Goal: Task Accomplishment & Management: Manage account settings

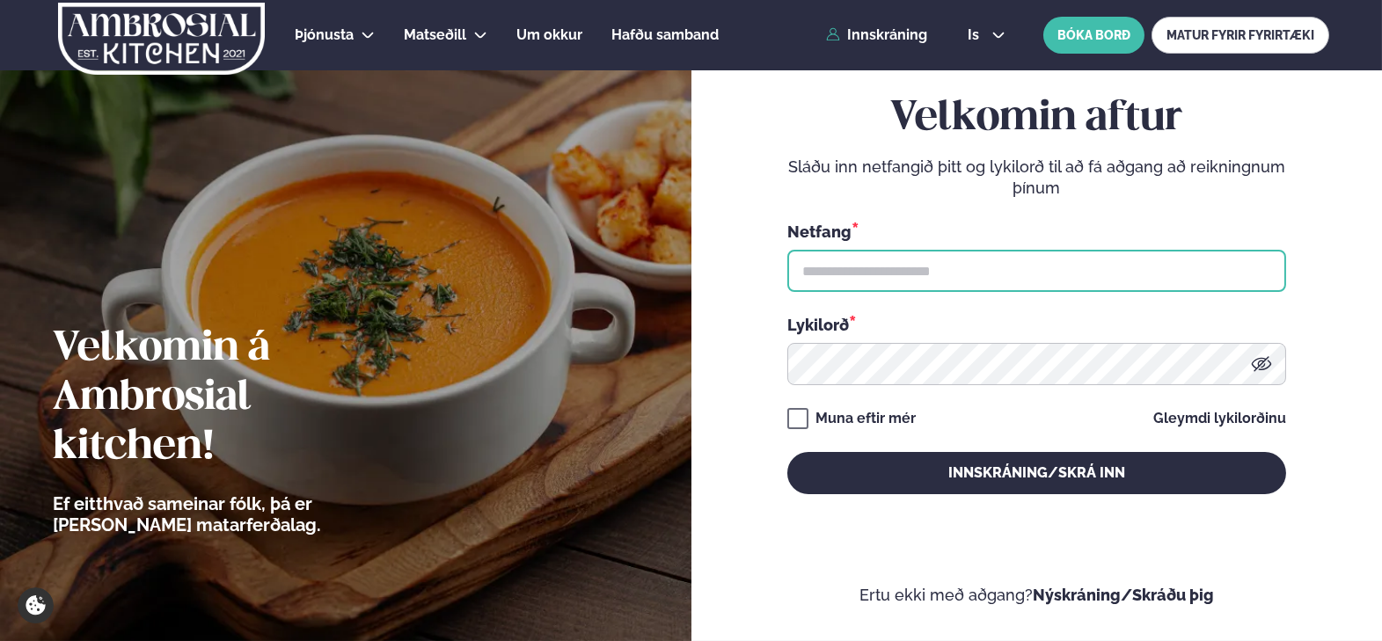
click at [1058, 276] on input "text" at bounding box center [1036, 271] width 499 height 42
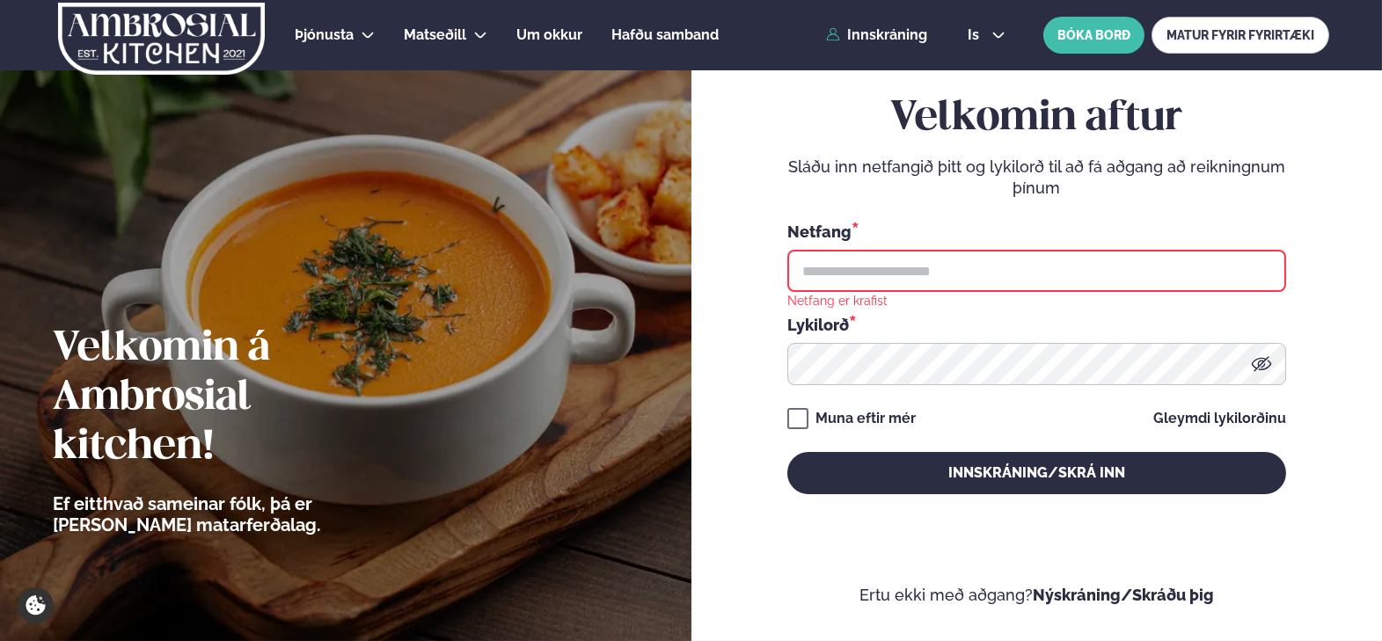
type input "**********"
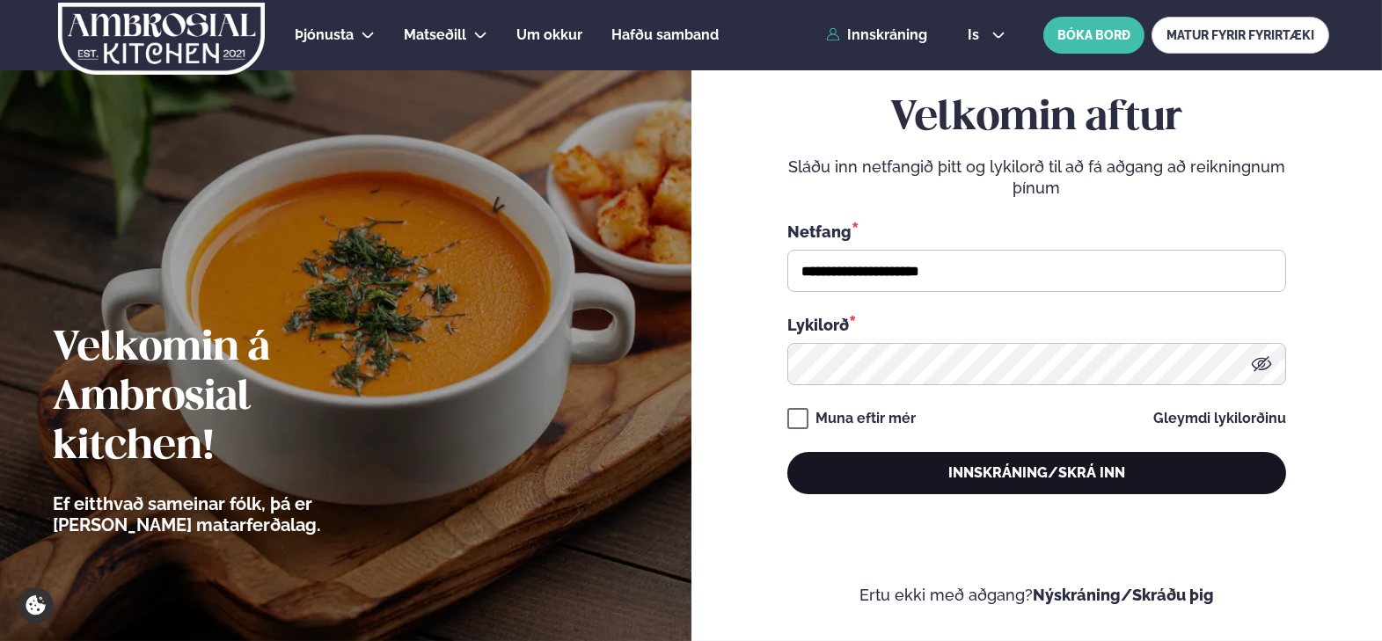
click at [931, 471] on button "Innskráning/Skrá inn" at bounding box center [1036, 473] width 499 height 42
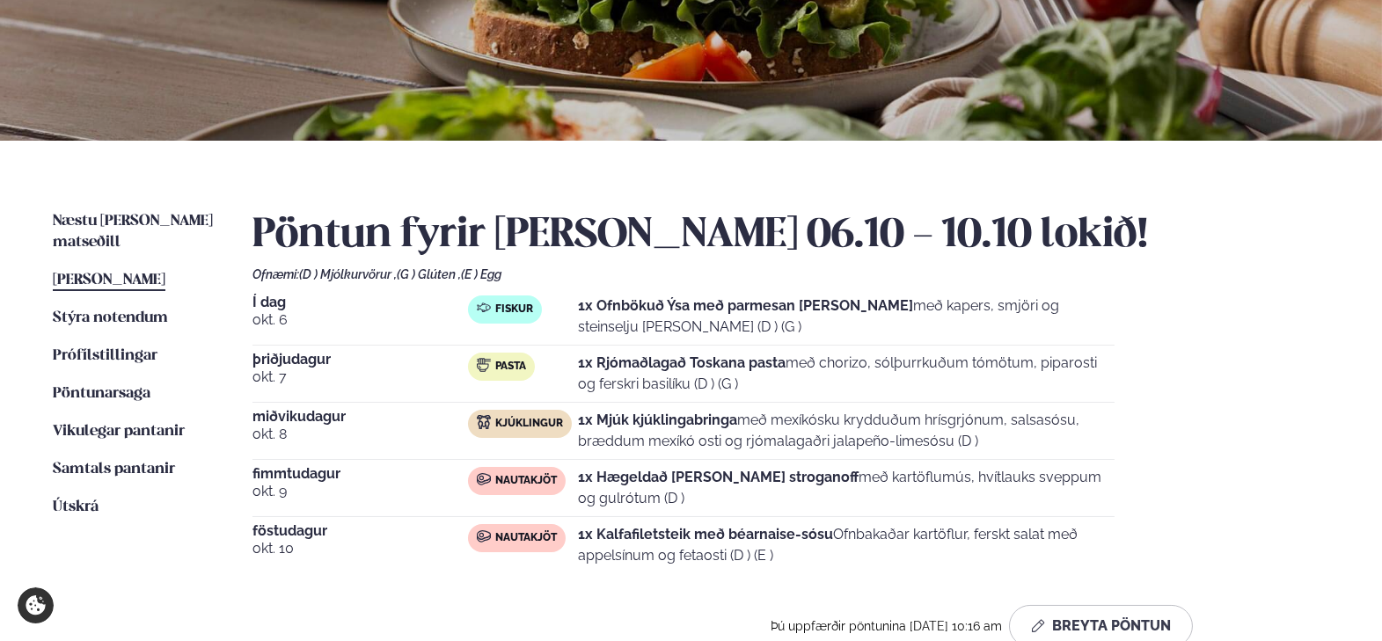
scroll to position [234, 0]
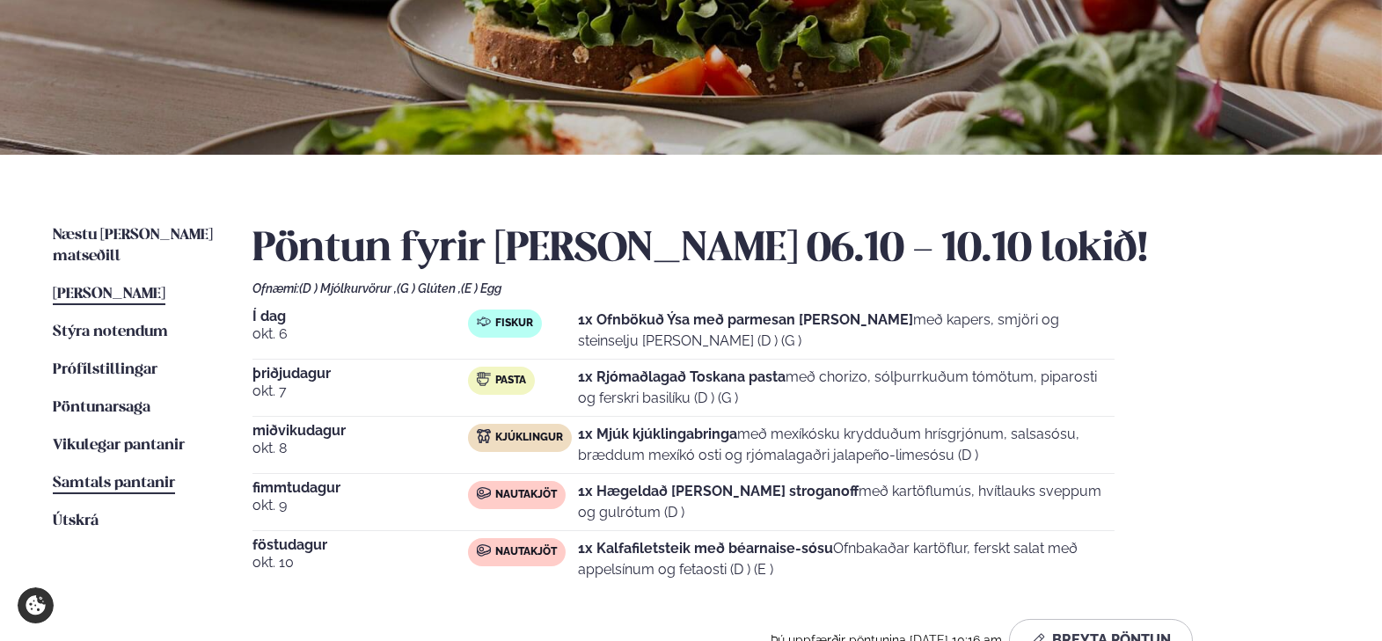
click at [128, 476] on span "Samtals pantanir" at bounding box center [114, 483] width 122 height 15
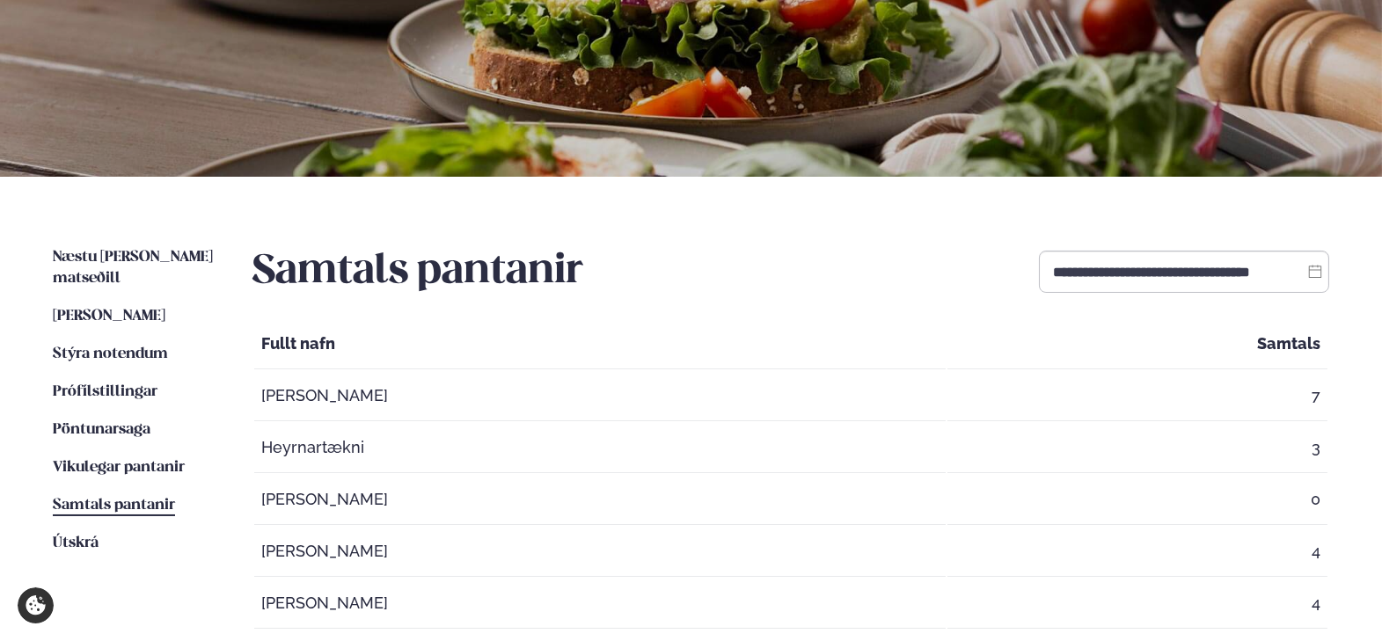
scroll to position [379, 0]
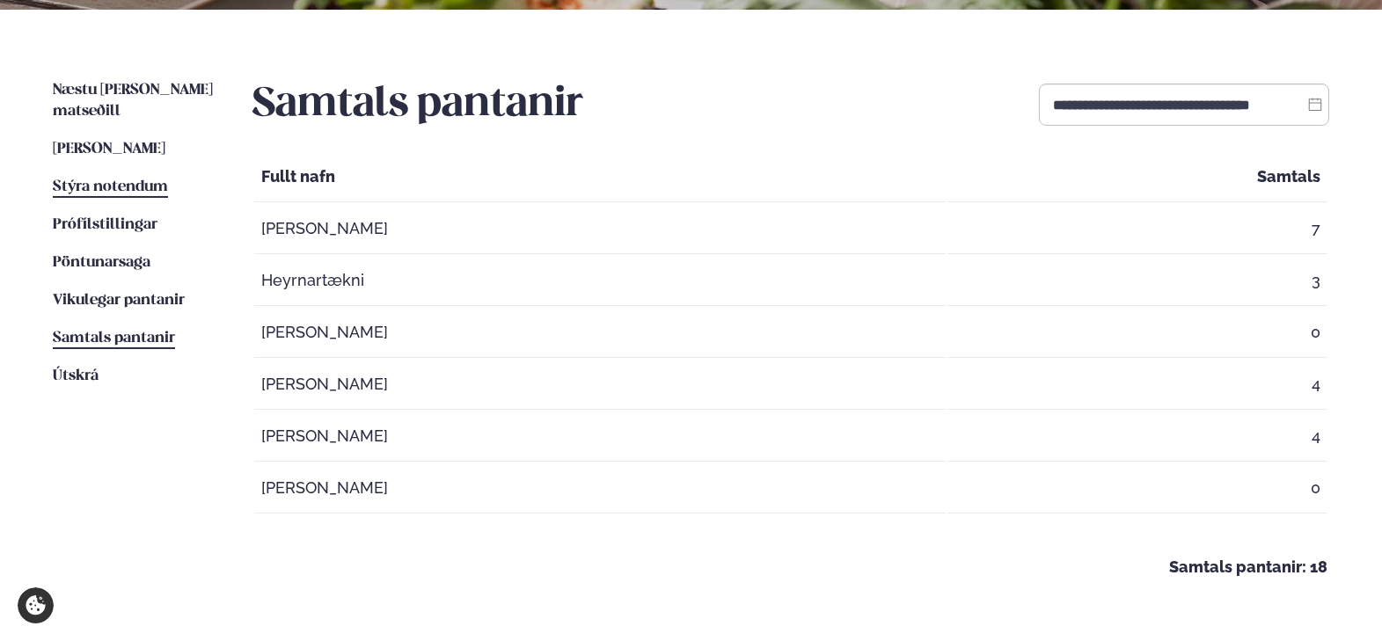
click at [144, 179] on span "Stýra notendum" at bounding box center [110, 186] width 115 height 15
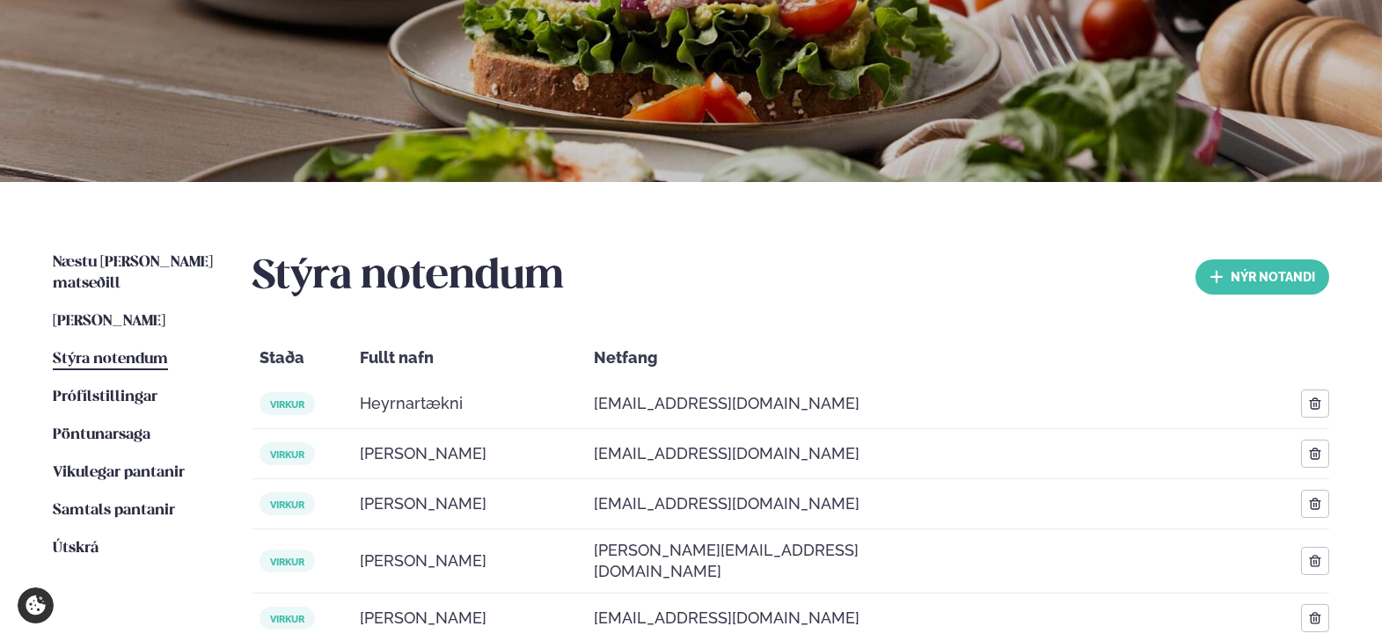
scroll to position [293, 0]
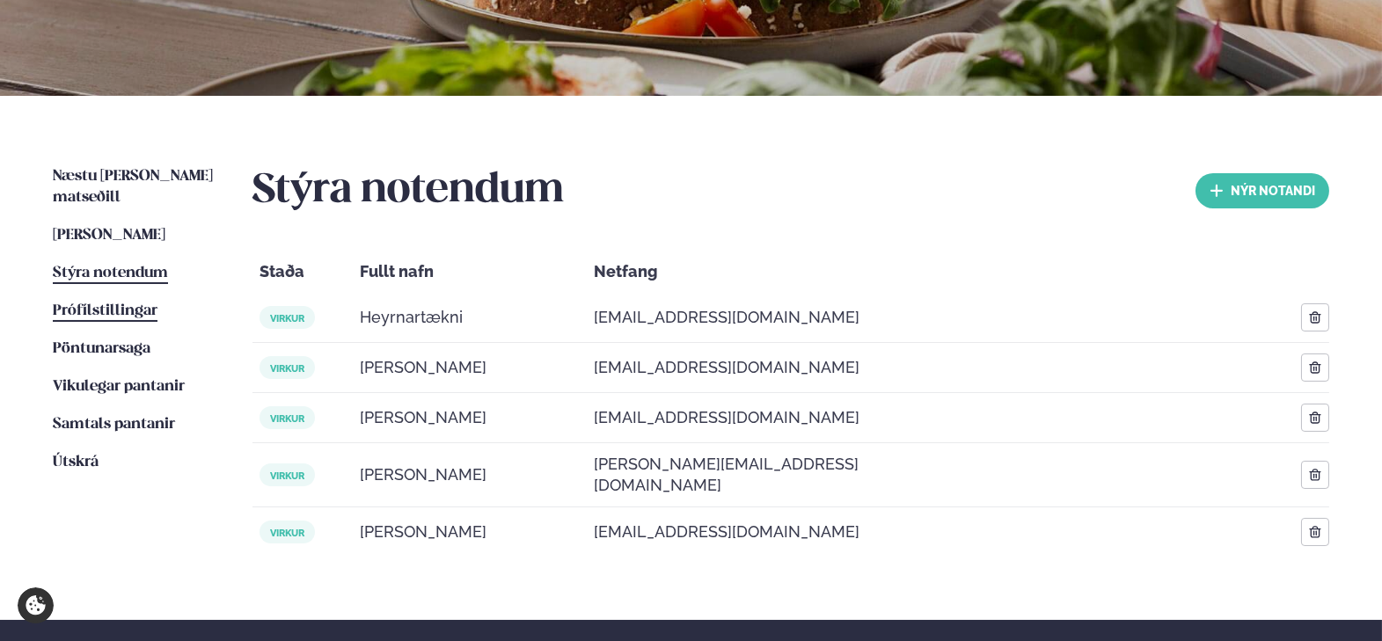
click at [141, 304] on span "Prófílstillingar" at bounding box center [105, 311] width 105 height 15
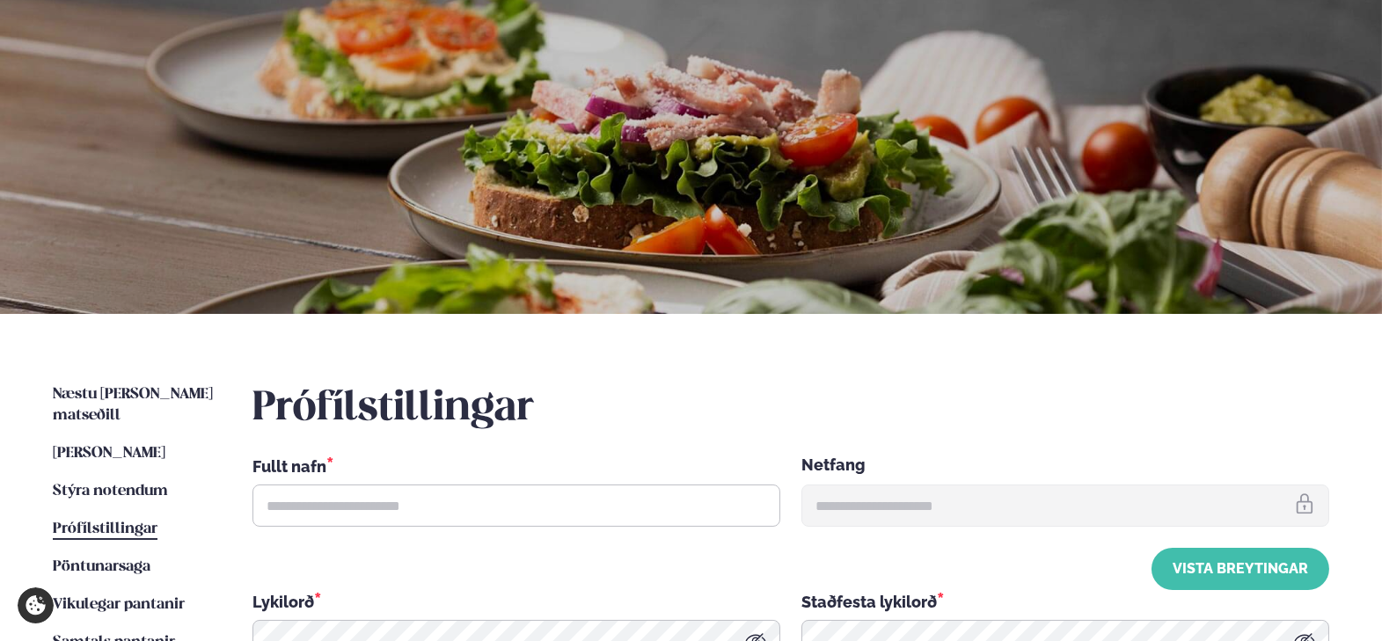
type input "**********"
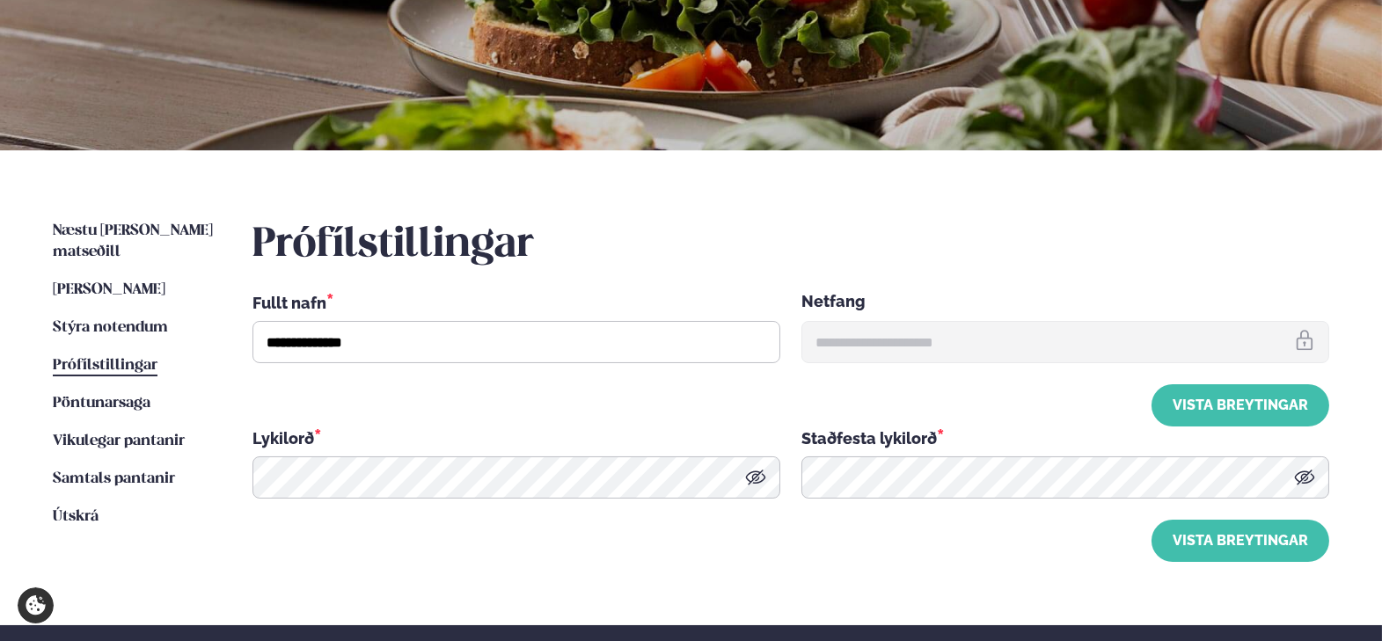
scroll to position [352, 0]
